Goal: Information Seeking & Learning: Learn about a topic

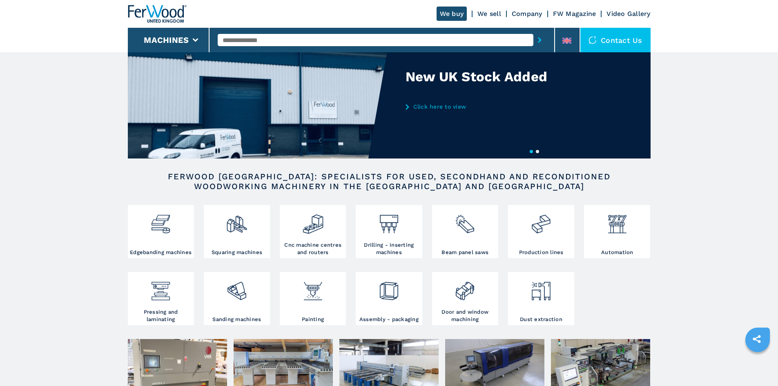
scroll to position [41, 0]
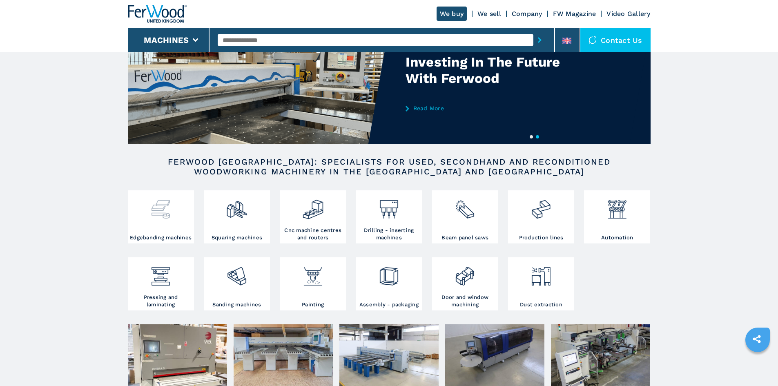
click at [147, 223] on div at bounding box center [161, 213] width 62 height 42
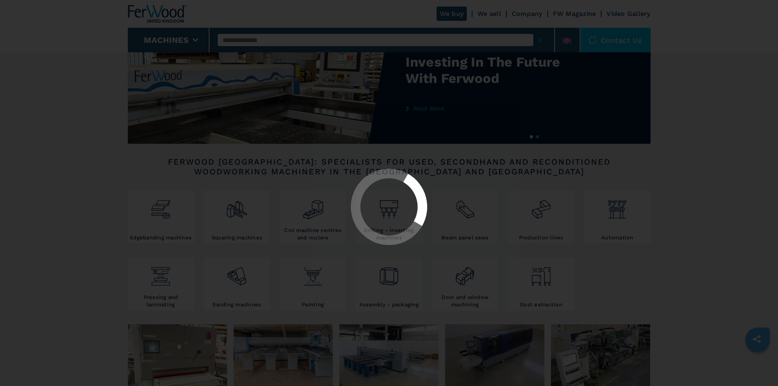
select select "**********"
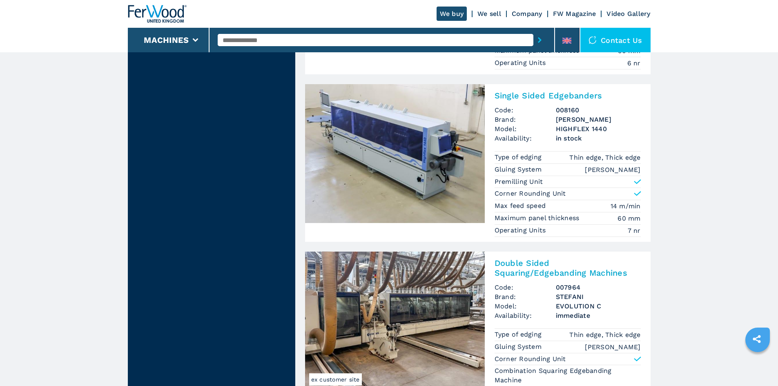
scroll to position [817, 0]
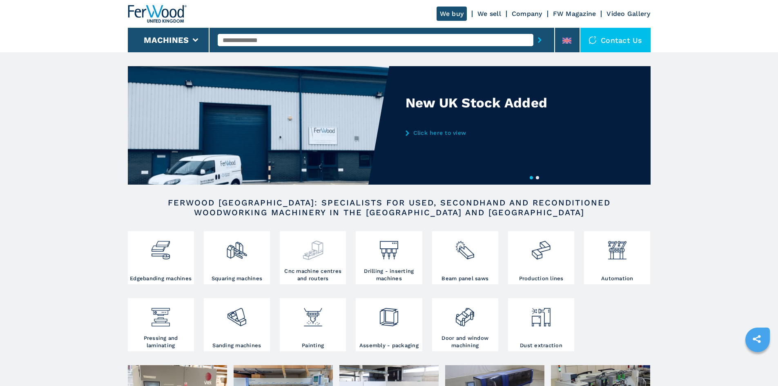
click at [324, 268] on div at bounding box center [313, 250] width 62 height 34
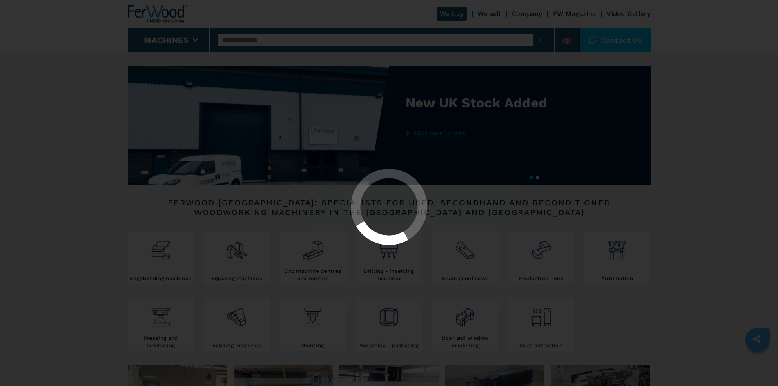
select select "**********"
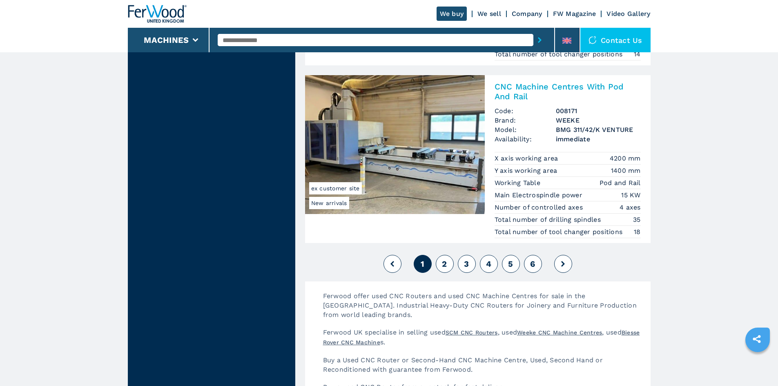
scroll to position [2084, 0]
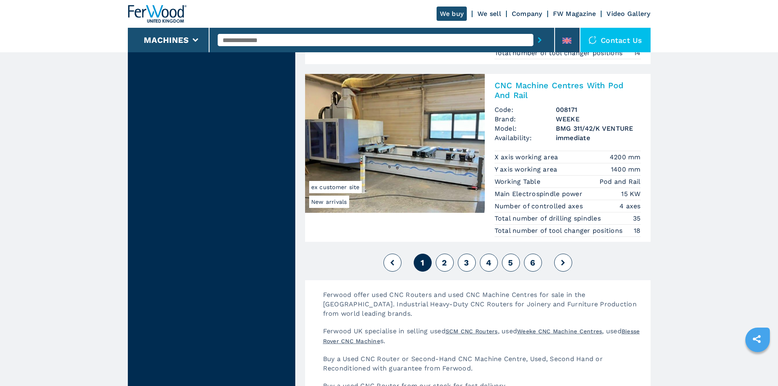
click at [531, 266] on span "6" at bounding box center [532, 263] width 5 height 10
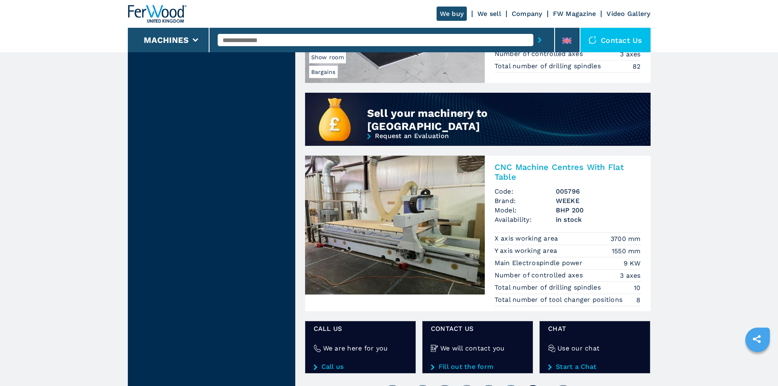
scroll to position [654, 0]
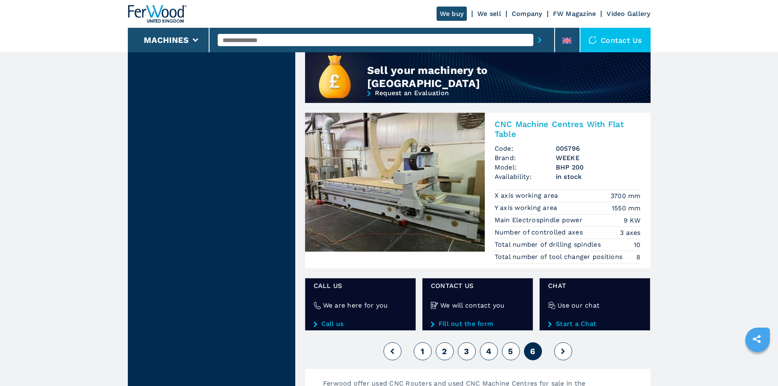
click at [494, 349] on button "4" at bounding box center [489, 351] width 18 height 18
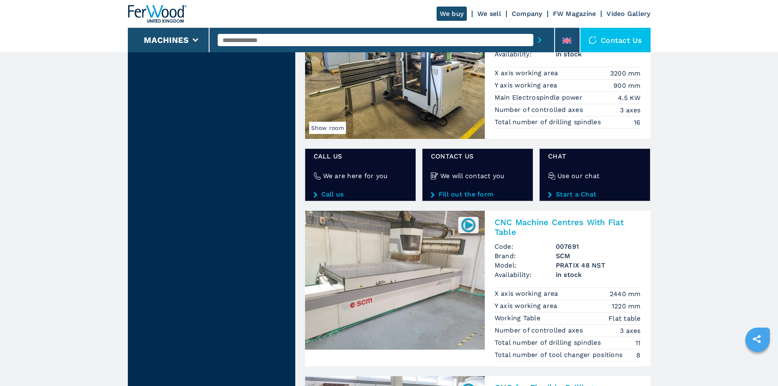
scroll to position [1267, 0]
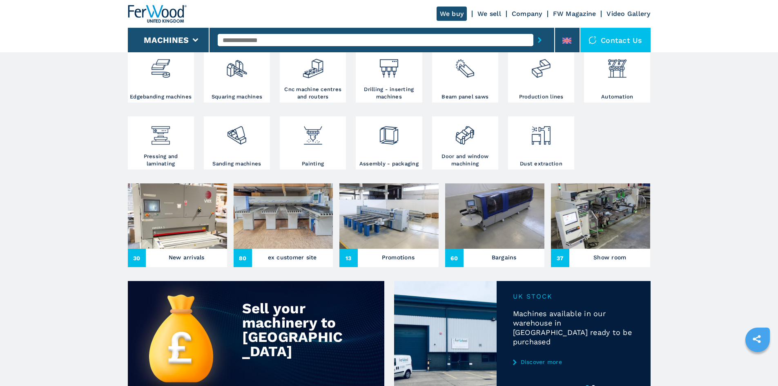
scroll to position [163, 0]
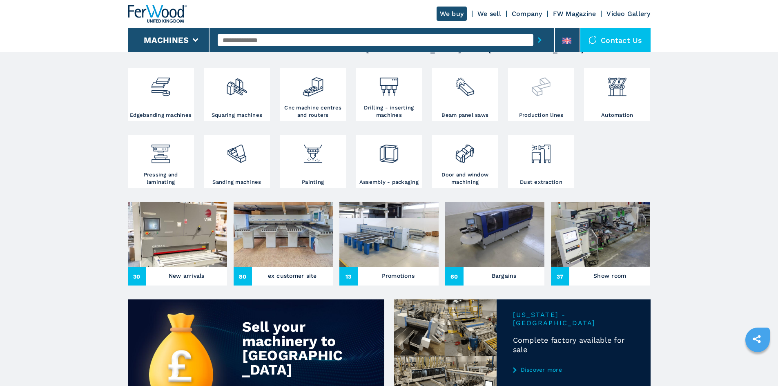
click at [550, 112] on div at bounding box center [541, 91] width 62 height 42
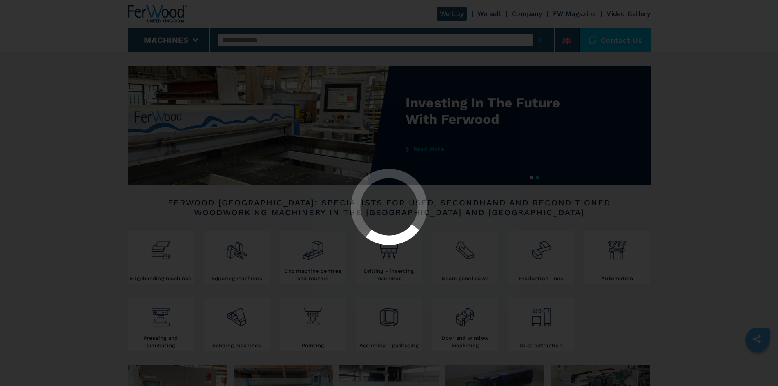
select select "**********"
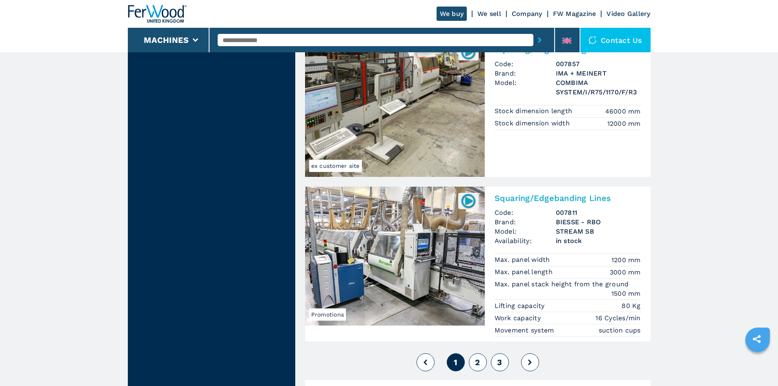
scroll to position [1798, 0]
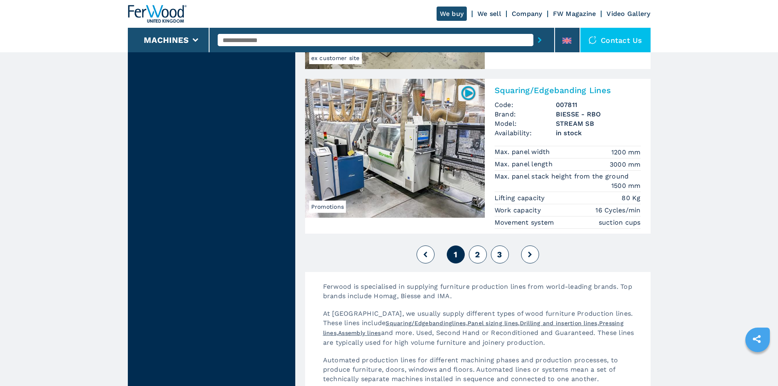
click at [472, 263] on div "1 2 3" at bounding box center [478, 255] width 346 height 22
click at [473, 262] on button "2" at bounding box center [478, 255] width 18 height 18
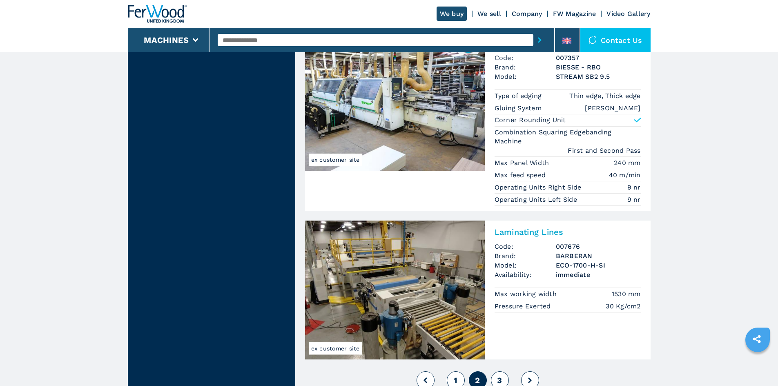
scroll to position [1839, 0]
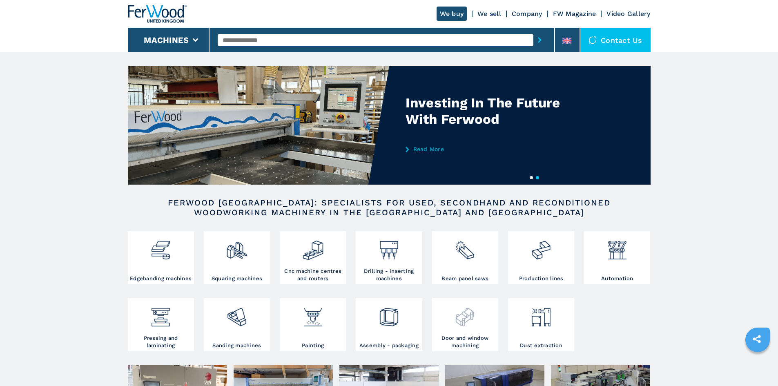
click at [463, 326] on img at bounding box center [465, 314] width 22 height 28
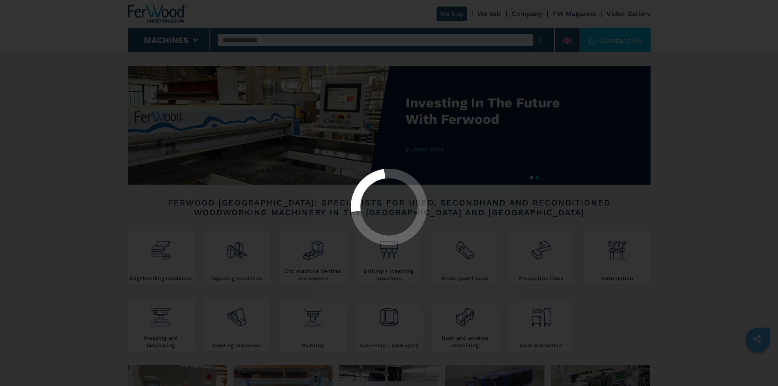
select select "**********"
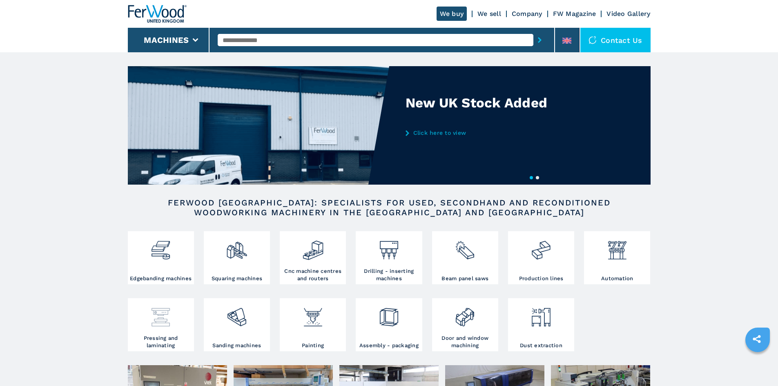
click at [167, 328] on img at bounding box center [161, 314] width 22 height 28
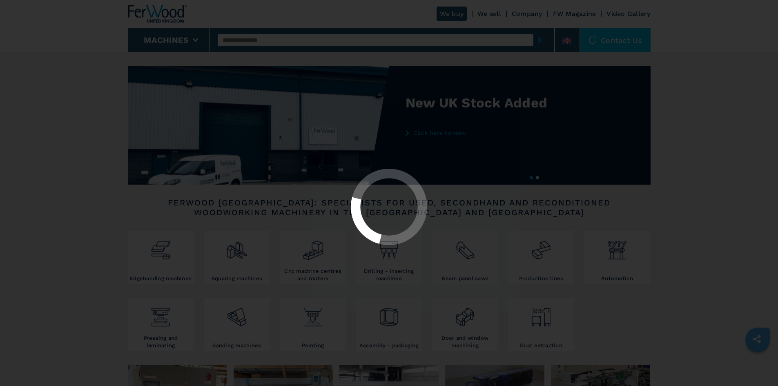
select select "**********"
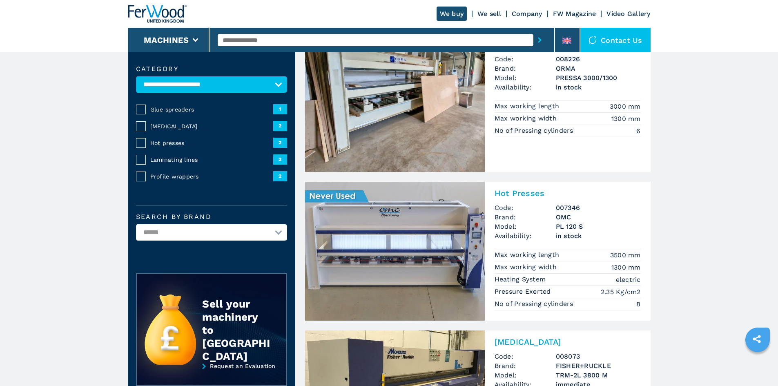
scroll to position [82, 0]
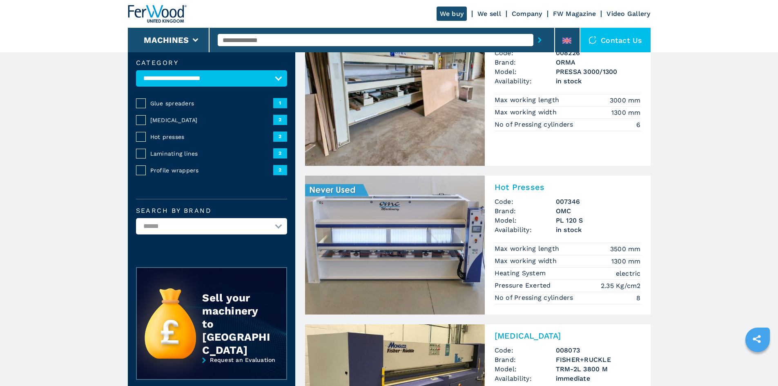
click at [380, 238] on img at bounding box center [395, 245] width 180 height 139
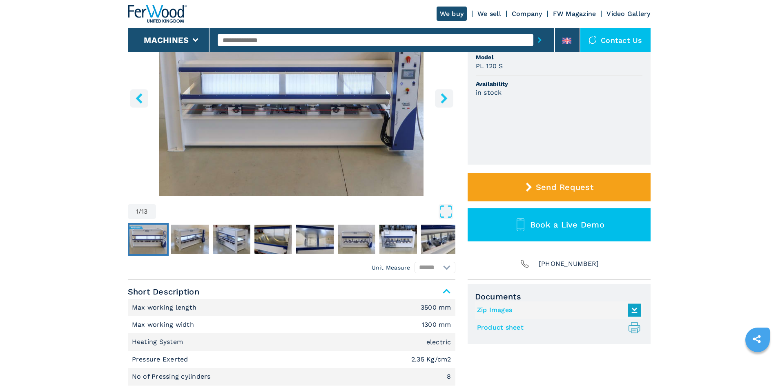
scroll to position [163, 0]
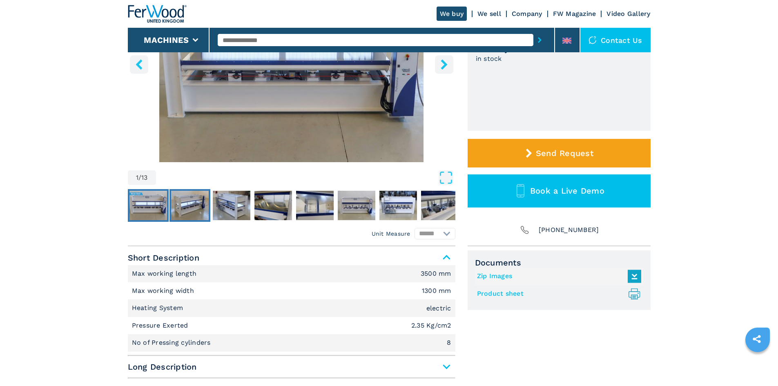
click at [186, 208] on img "Go to Slide 2" at bounding box center [190, 205] width 38 height 29
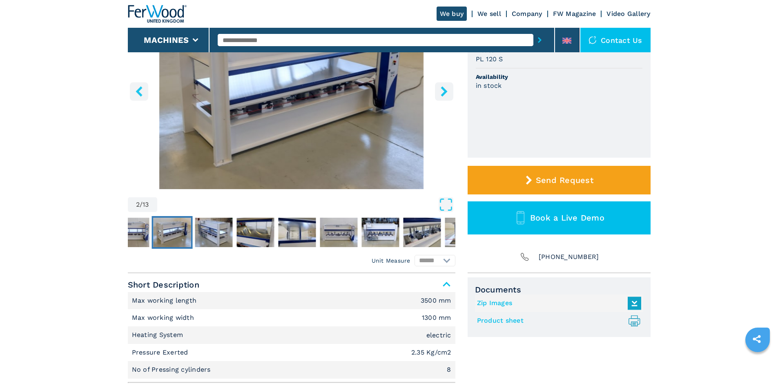
scroll to position [82, 0]
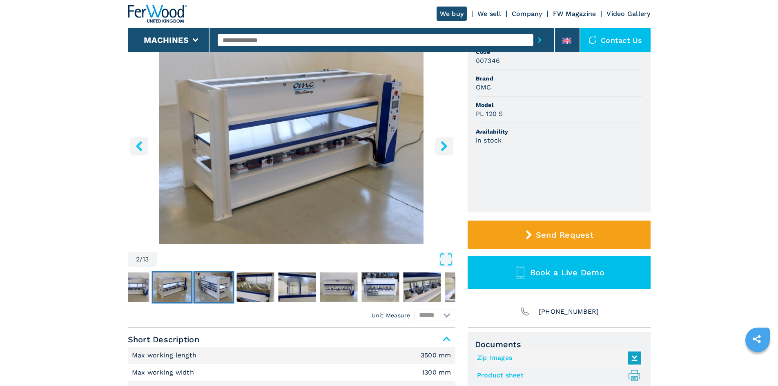
click at [220, 276] on img "Go to Slide 3" at bounding box center [214, 287] width 38 height 29
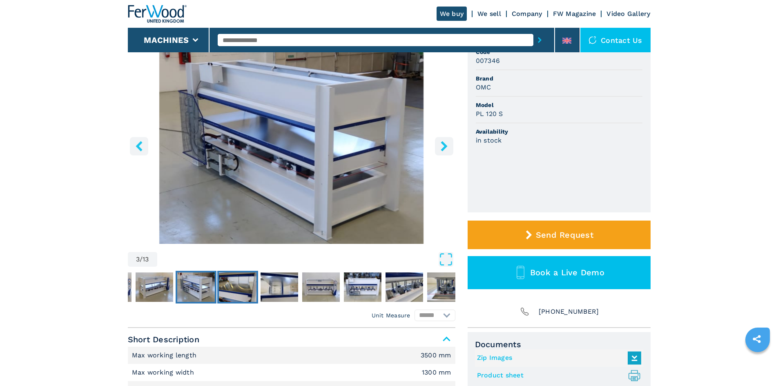
click at [251, 286] on img "Go to Slide 4" at bounding box center [238, 287] width 38 height 29
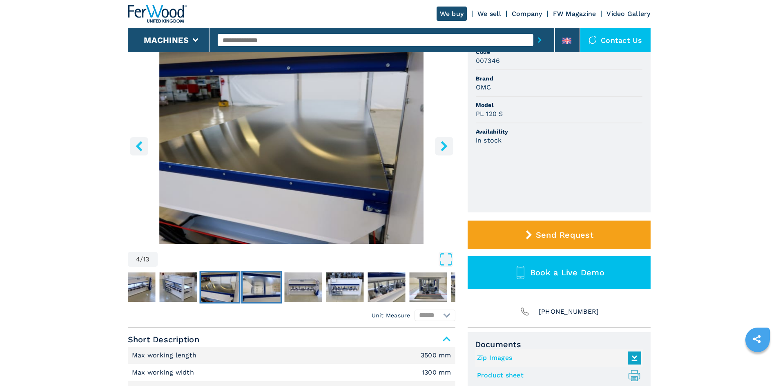
click at [270, 281] on img "Go to Slide 5" at bounding box center [262, 287] width 38 height 29
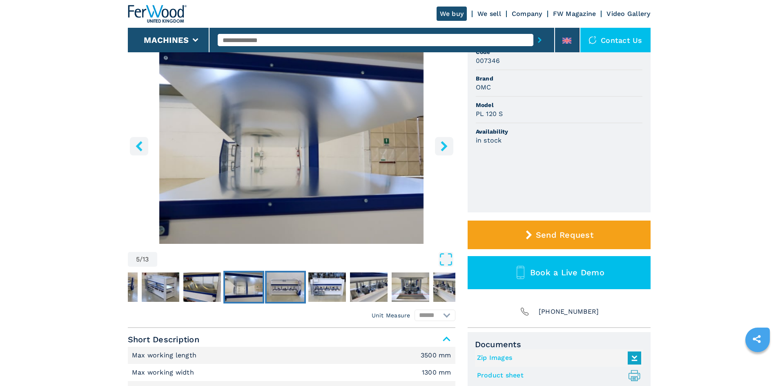
click at [297, 283] on img "Go to Slide 6" at bounding box center [286, 287] width 38 height 29
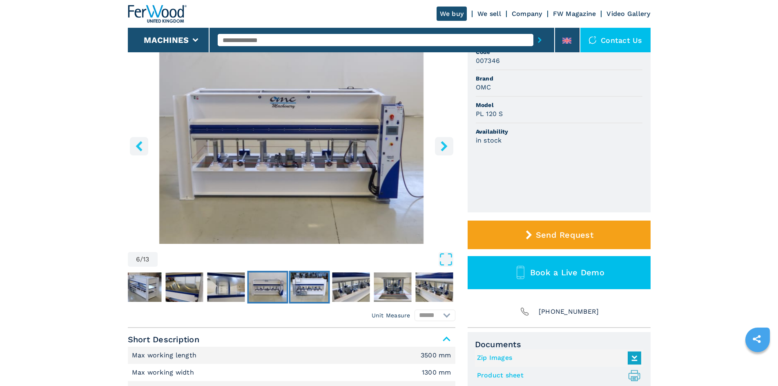
click at [315, 282] on img "Go to Slide 7" at bounding box center [310, 287] width 38 height 29
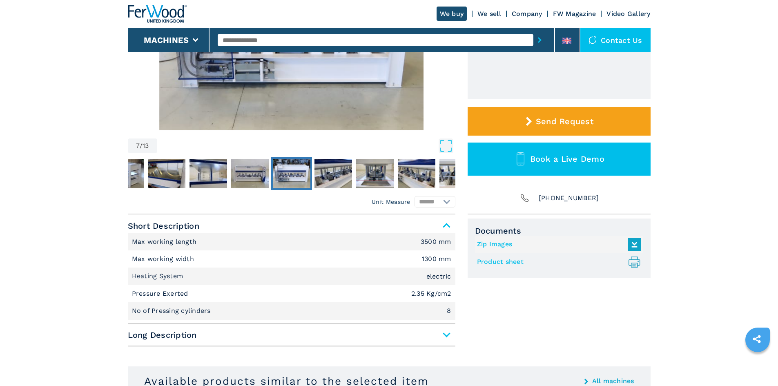
scroll to position [20, 0]
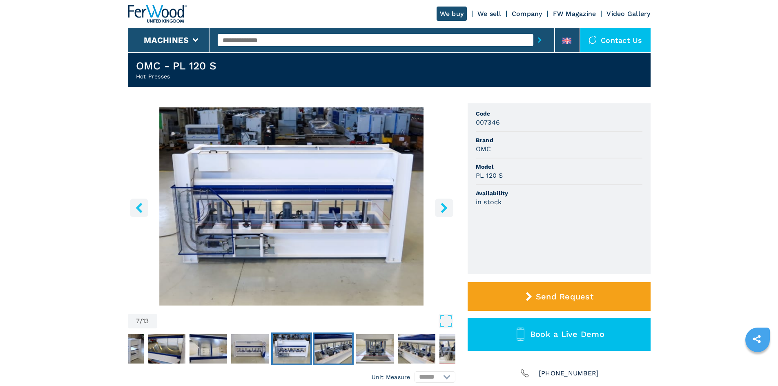
click at [349, 348] on img "Go to Slide 8" at bounding box center [334, 348] width 38 height 29
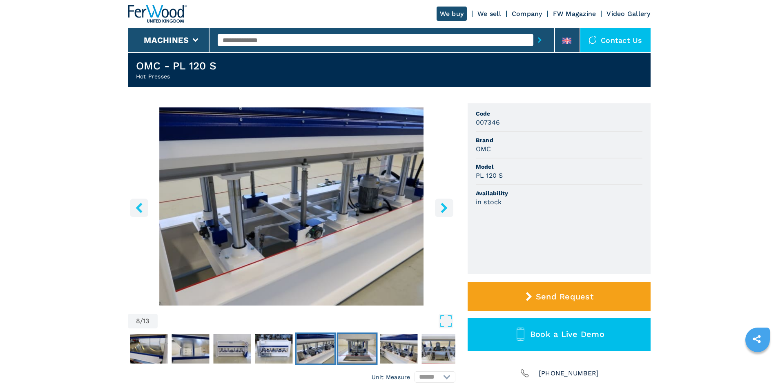
click at [369, 345] on img "Go to Slide 9" at bounding box center [357, 348] width 38 height 29
click at [380, 344] on img "Go to Slide 10" at bounding box center [399, 348] width 38 height 29
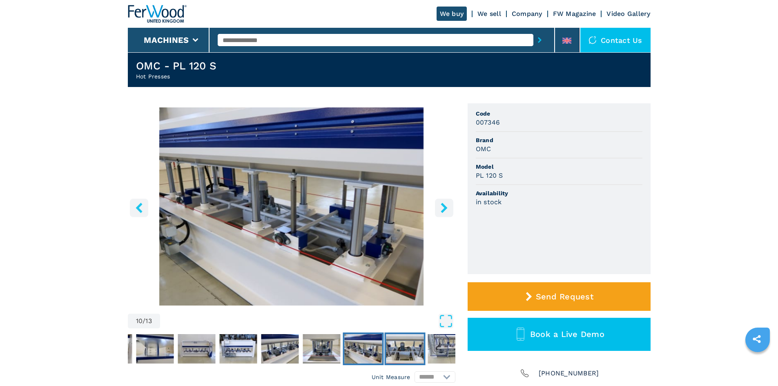
click at [417, 350] on img "Go to Slide 11" at bounding box center [405, 348] width 38 height 29
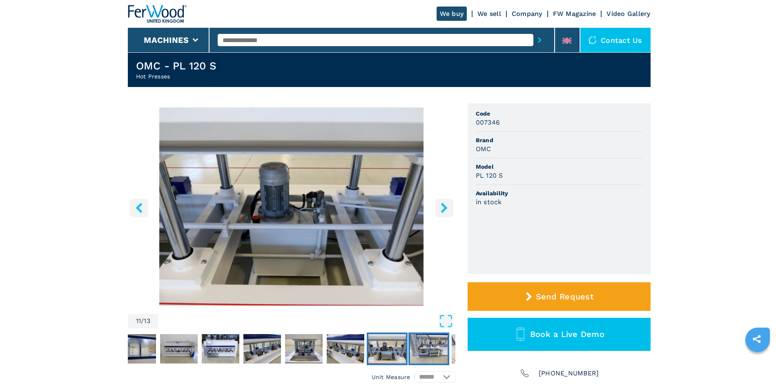
click at [432, 344] on img "Go to Slide 12" at bounding box center [429, 348] width 38 height 29
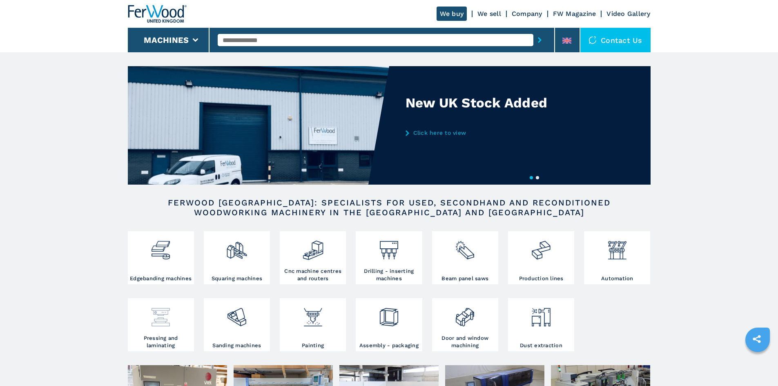
click at [166, 323] on img at bounding box center [161, 314] width 22 height 28
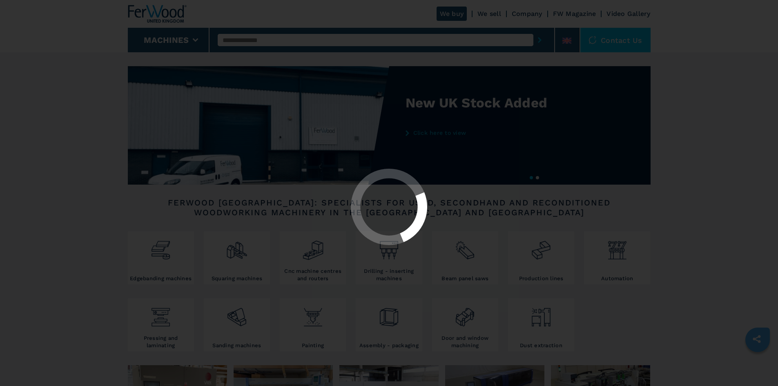
select select "**********"
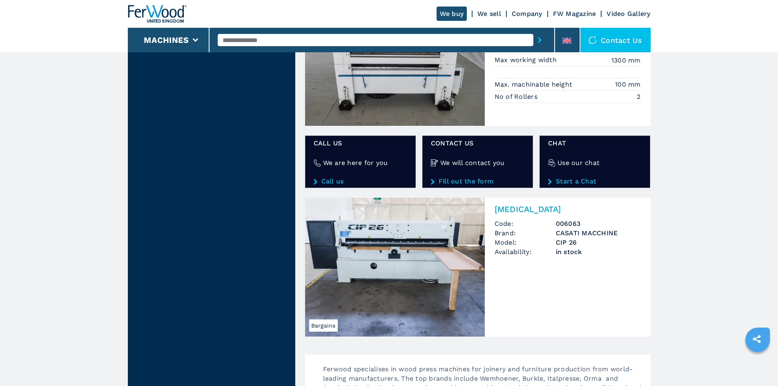
scroll to position [1022, 0]
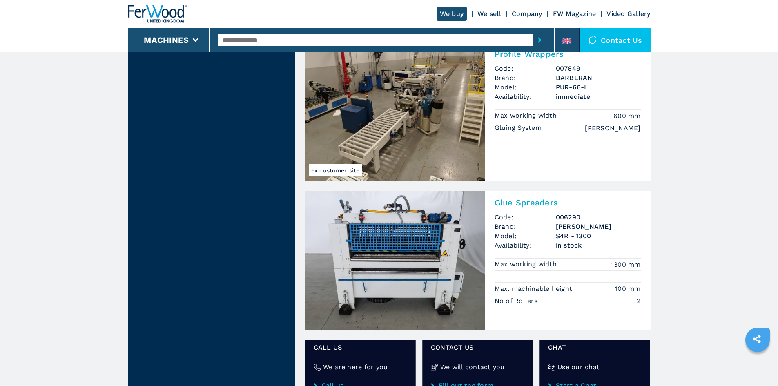
click at [387, 257] on img at bounding box center [395, 260] width 180 height 139
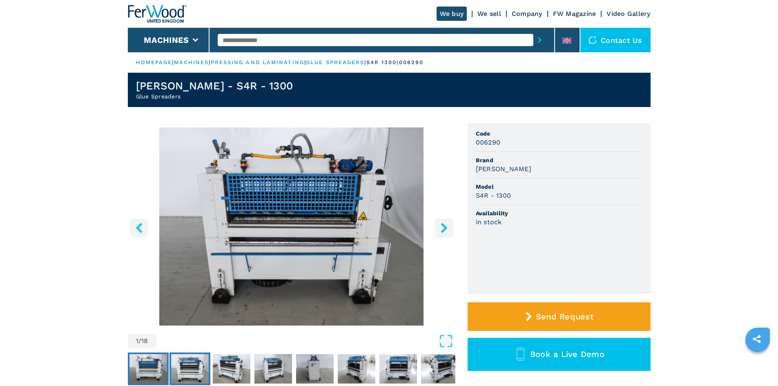
click at [186, 365] on img "Go to Slide 2" at bounding box center [190, 368] width 38 height 29
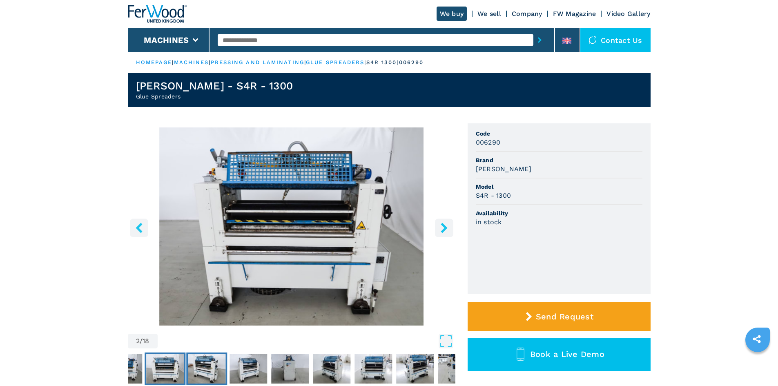
click at [219, 373] on img "Go to Slide 3" at bounding box center [207, 368] width 38 height 29
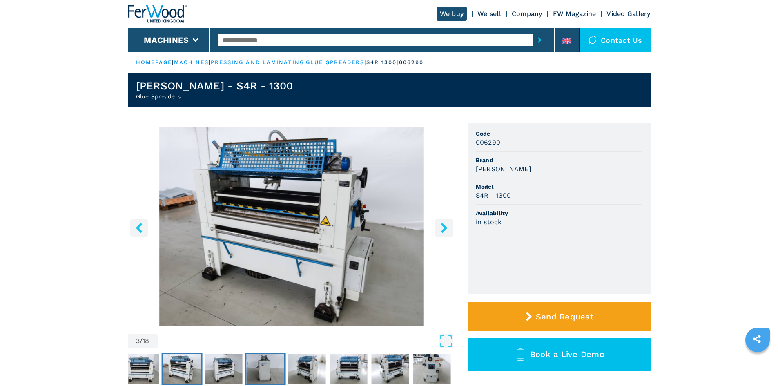
click at [258, 371] on img "Go to Slide 5" at bounding box center [265, 368] width 38 height 29
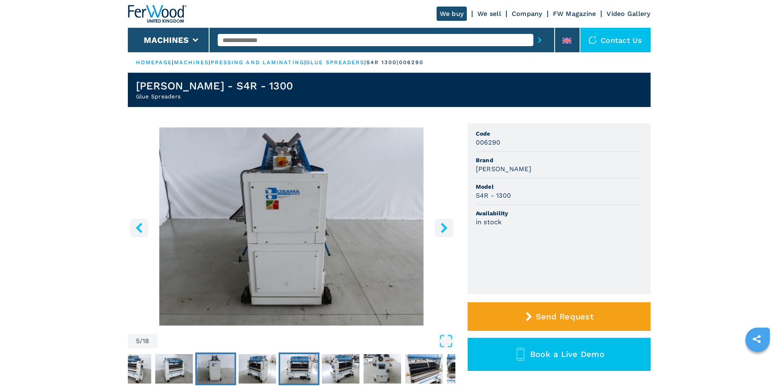
click at [296, 368] on img "Go to Slide 7" at bounding box center [299, 368] width 38 height 29
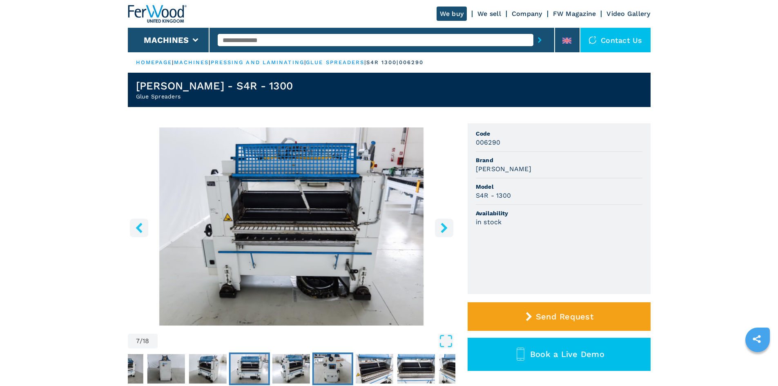
click at [336, 369] on img "Go to Slide 9" at bounding box center [333, 368] width 38 height 29
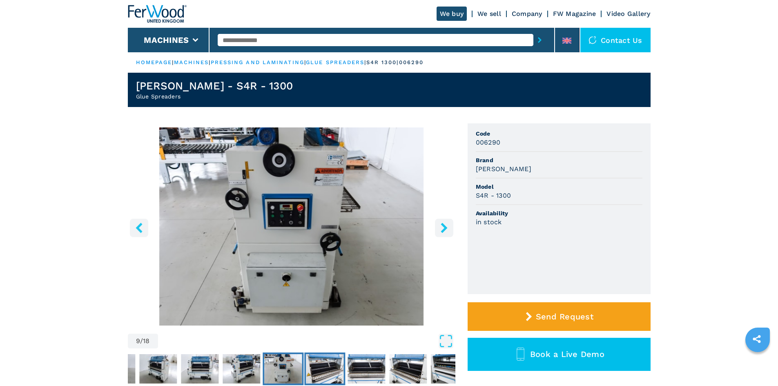
click at [345, 371] on button "Go to Slide 10" at bounding box center [324, 369] width 41 height 33
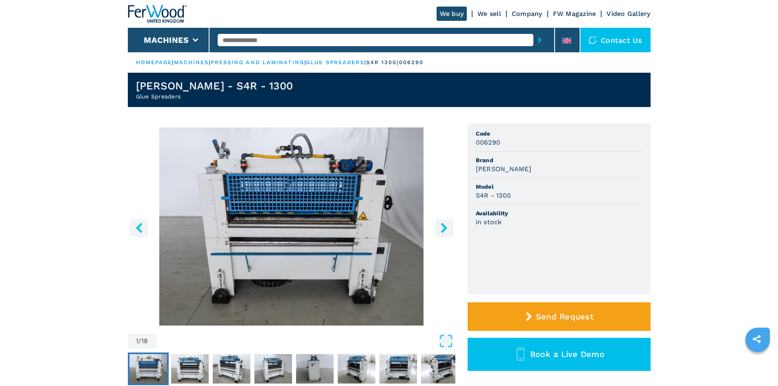
select select "**********"
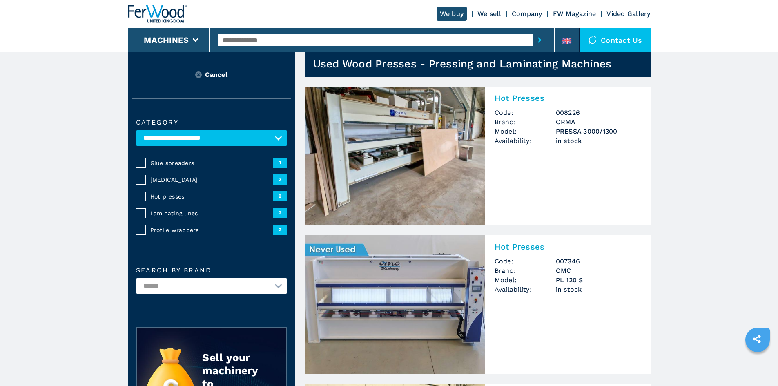
scroll to position [41, 0]
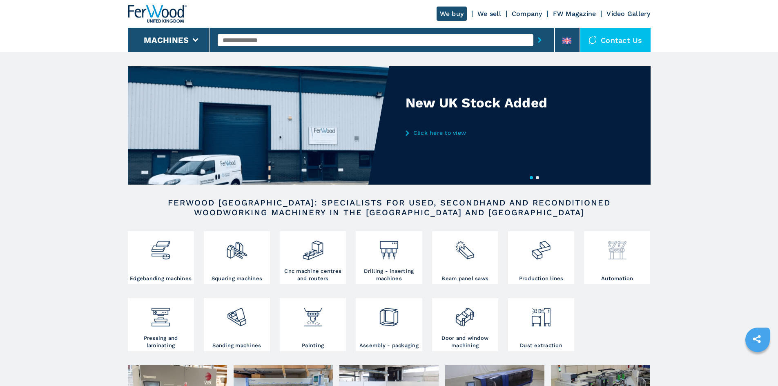
click at [620, 275] on div at bounding box center [617, 254] width 62 height 42
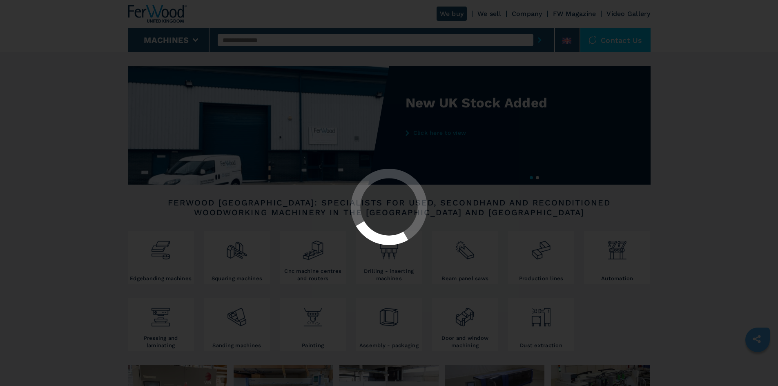
select select "**********"
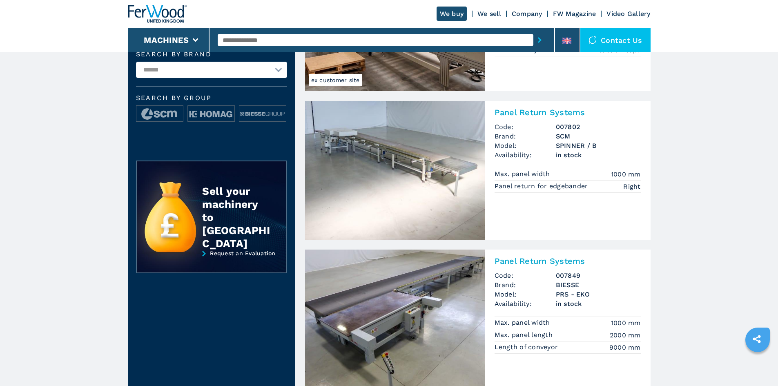
scroll to position [245, 0]
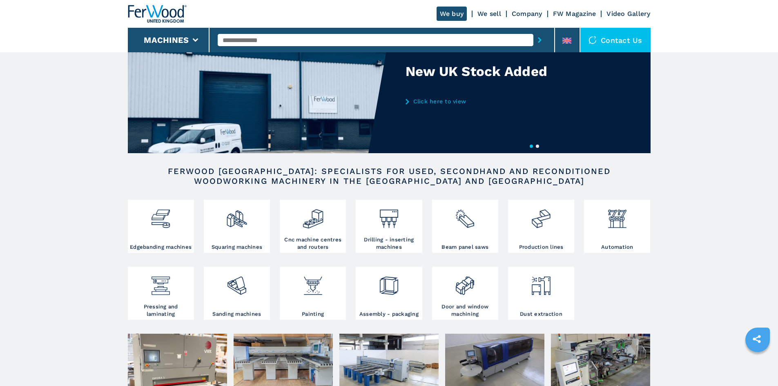
scroll to position [82, 0]
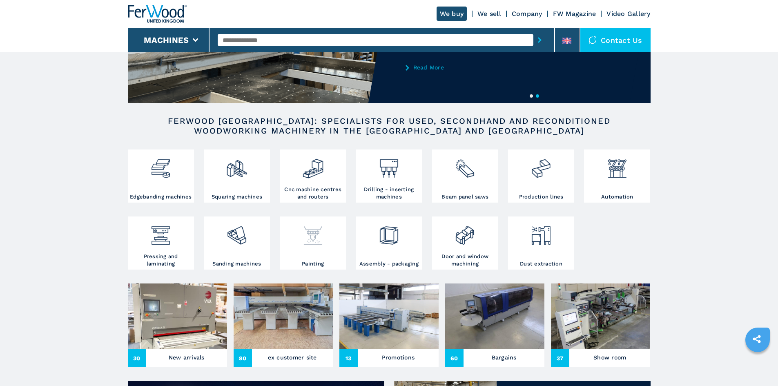
click at [313, 260] on div at bounding box center [313, 240] width 62 height 42
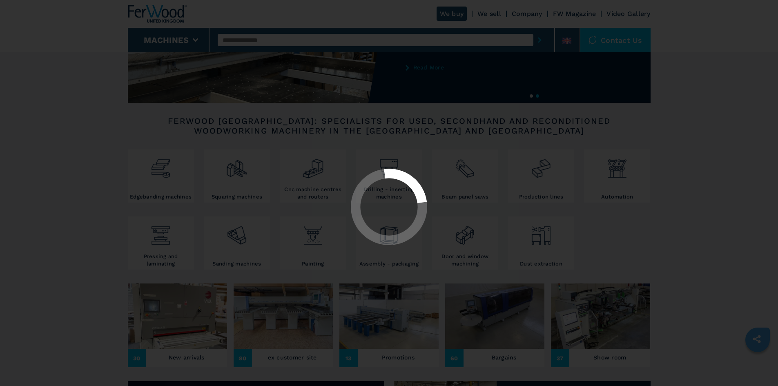
select select "********"
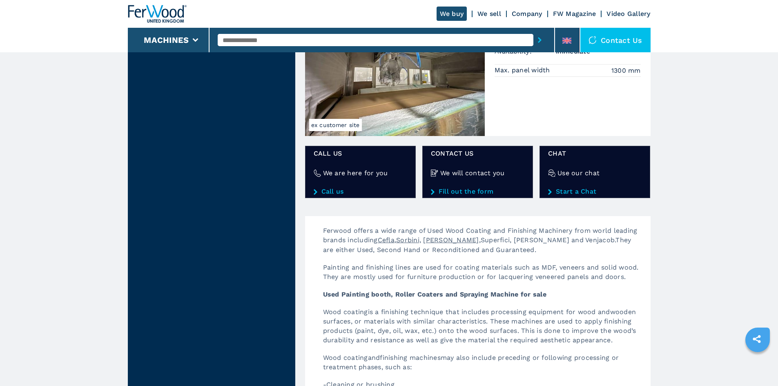
scroll to position [613, 0]
